Goal: Task Accomplishment & Management: Use online tool/utility

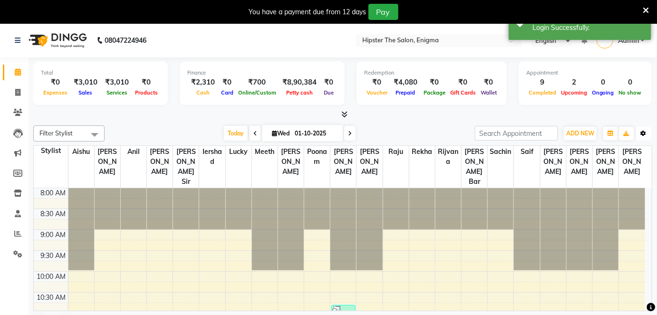
click at [651, 135] on button "Toggle Dropdown" at bounding box center [643, 133] width 15 height 13
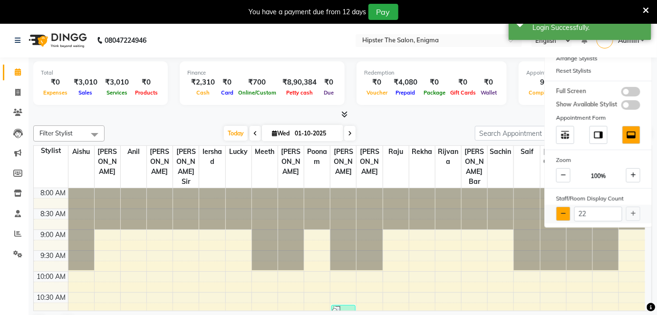
click at [564, 211] on icon at bounding box center [563, 214] width 5 height 6
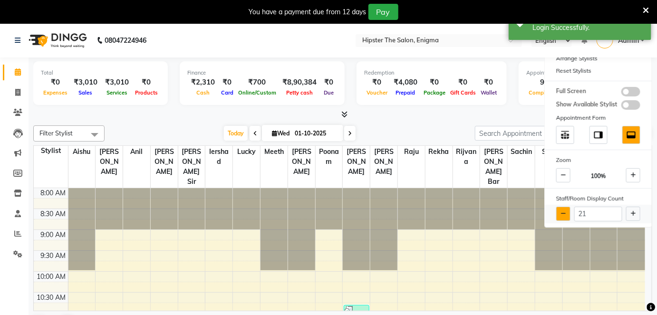
click at [564, 211] on icon at bounding box center [563, 214] width 5 height 6
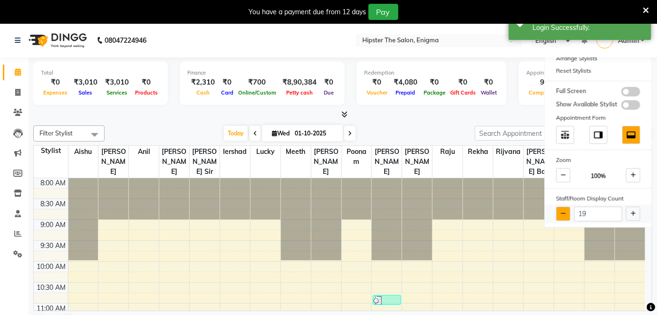
click at [564, 211] on icon at bounding box center [563, 214] width 5 height 6
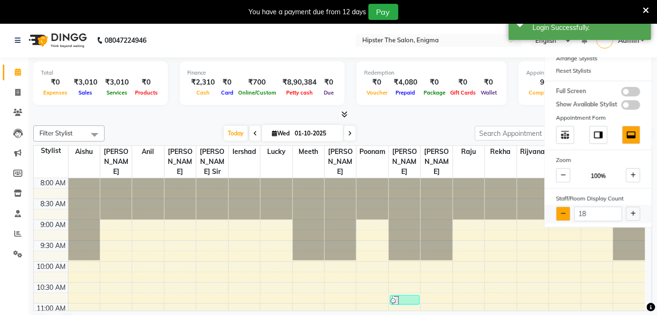
click at [564, 211] on icon at bounding box center [563, 214] width 5 height 6
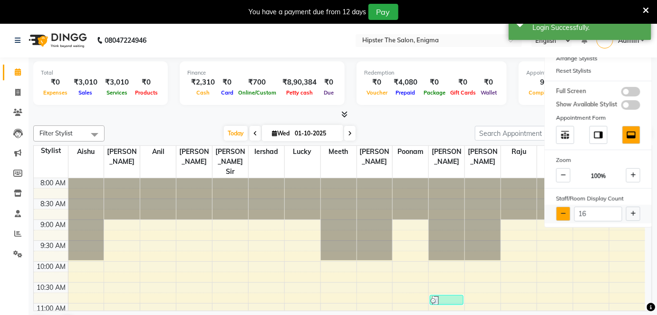
click at [564, 211] on icon at bounding box center [563, 214] width 5 height 6
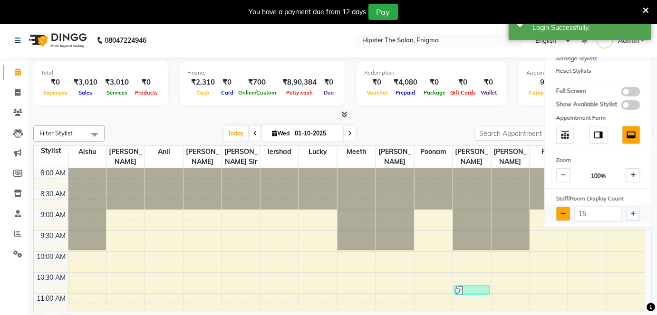
click at [564, 211] on icon at bounding box center [563, 214] width 5 height 6
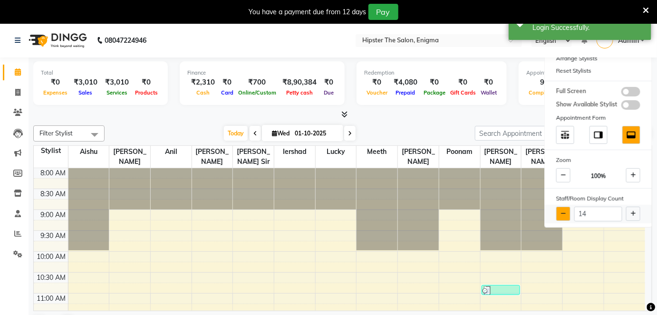
click at [564, 211] on icon at bounding box center [563, 214] width 5 height 6
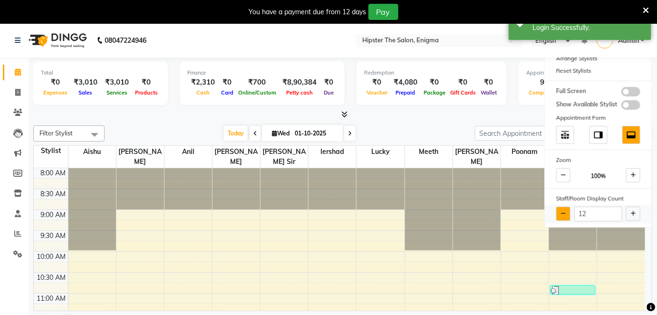
click at [564, 211] on icon at bounding box center [563, 214] width 5 height 6
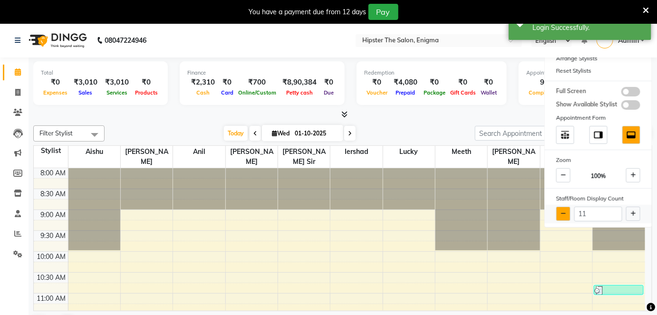
click at [564, 211] on icon at bounding box center [563, 214] width 5 height 6
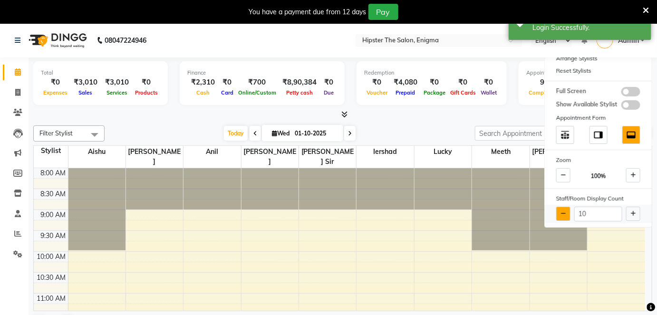
click at [564, 211] on icon at bounding box center [563, 214] width 5 height 6
type input "9"
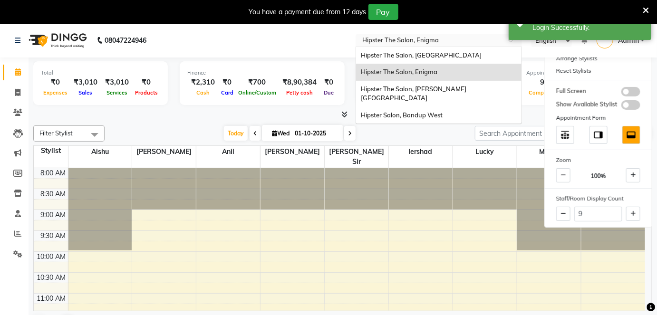
click at [455, 40] on input "text" at bounding box center [429, 42] width 138 height 10
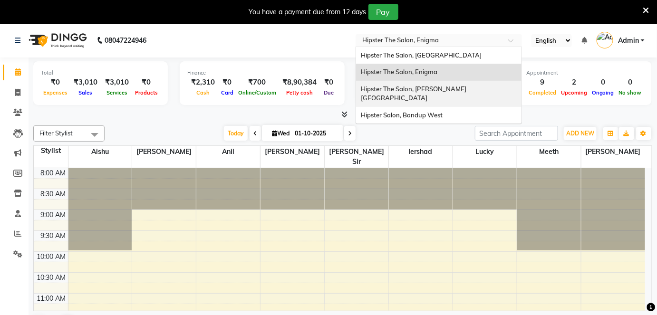
click at [440, 91] on span "Hipster The Salon, [PERSON_NAME][GEOGRAPHIC_DATA]" at bounding box center [414, 93] width 106 height 17
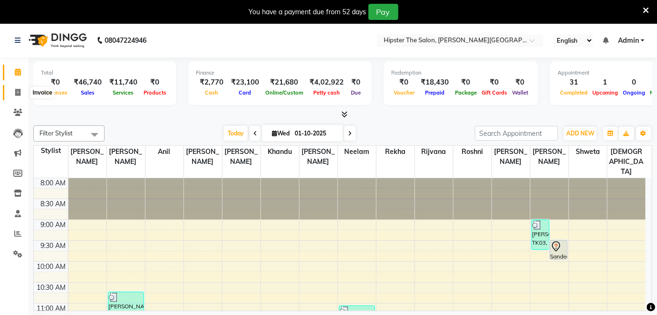
click at [16, 94] on icon at bounding box center [17, 92] width 5 height 7
select select "8592"
select select "service"
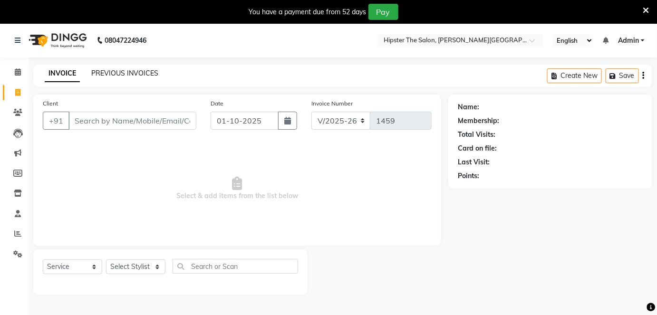
click at [145, 70] on link "PREVIOUS INVOICES" at bounding box center [124, 73] width 67 height 9
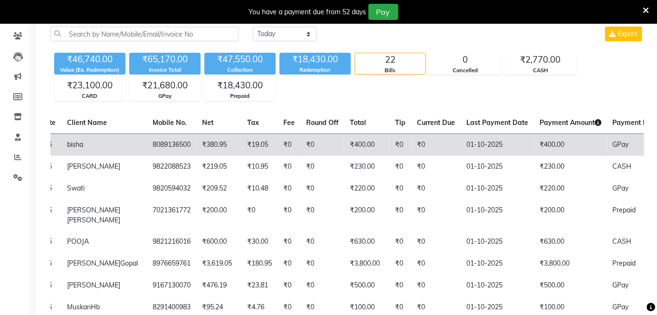
scroll to position [16, 0]
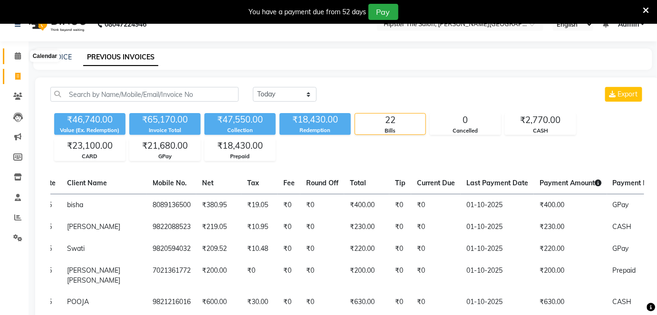
click at [21, 55] on span at bounding box center [18, 56] width 17 height 11
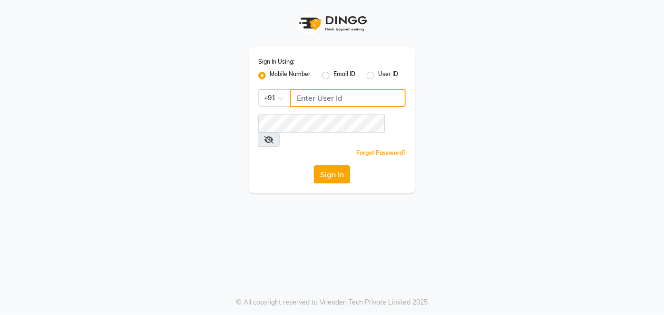
type input "9867141431"
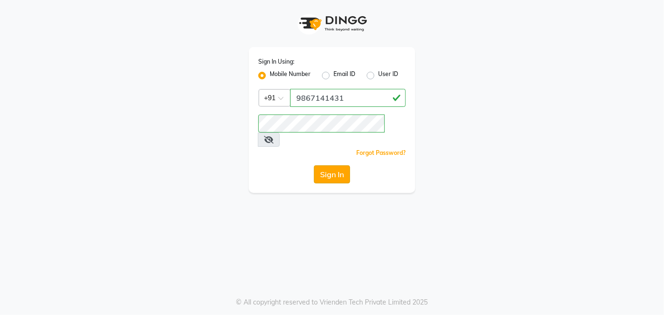
click at [324, 165] on button "Sign In" at bounding box center [332, 174] width 36 height 18
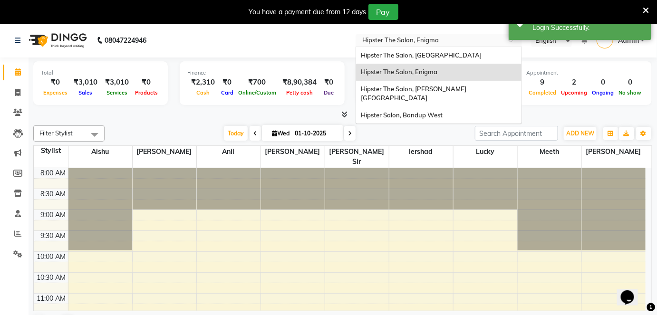
click at [456, 37] on input "text" at bounding box center [429, 42] width 138 height 10
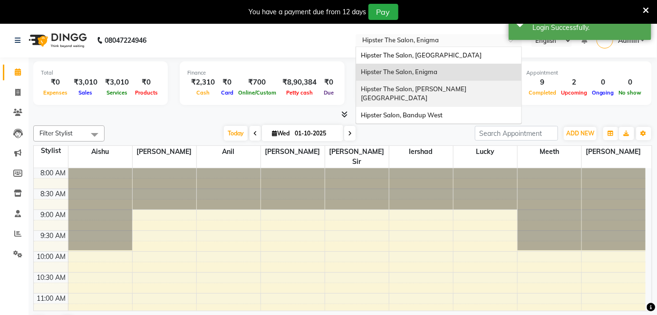
click at [448, 90] on span "Hipster The Salon, [PERSON_NAME][GEOGRAPHIC_DATA]" at bounding box center [414, 93] width 106 height 17
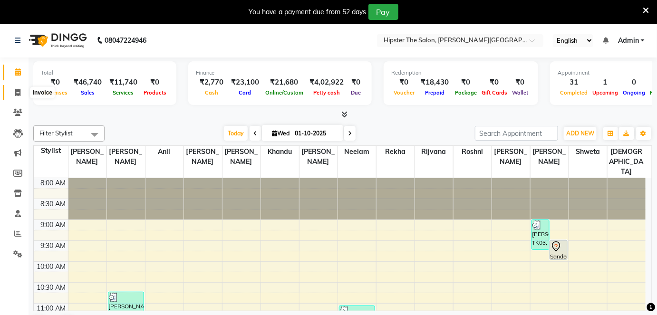
click at [15, 89] on icon at bounding box center [17, 92] width 5 height 7
select select "8592"
select select "service"
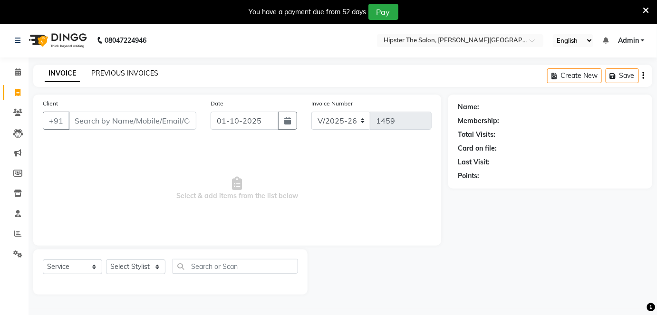
click at [112, 72] on link "PREVIOUS INVOICES" at bounding box center [124, 73] width 67 height 9
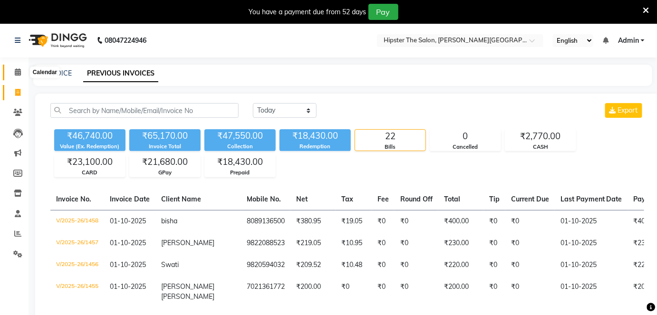
click at [21, 72] on span at bounding box center [18, 72] width 17 height 11
